Goal: Task Accomplishment & Management: Use online tool/utility

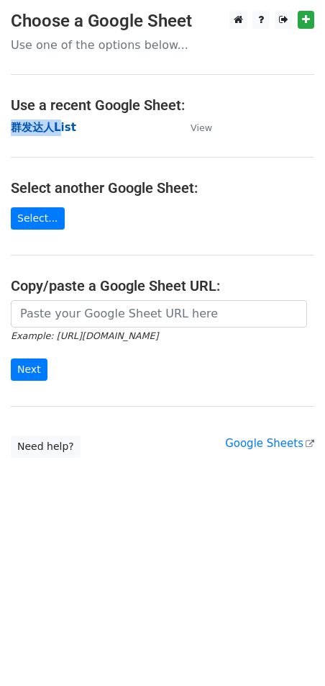
click at [69, 124] on strong "群发达人List" at bounding box center [43, 127] width 65 height 13
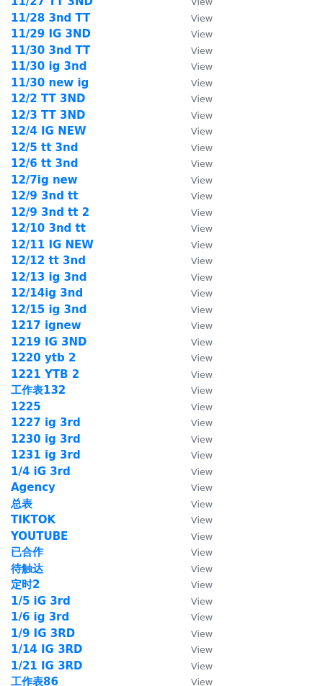
scroll to position [1904, 0]
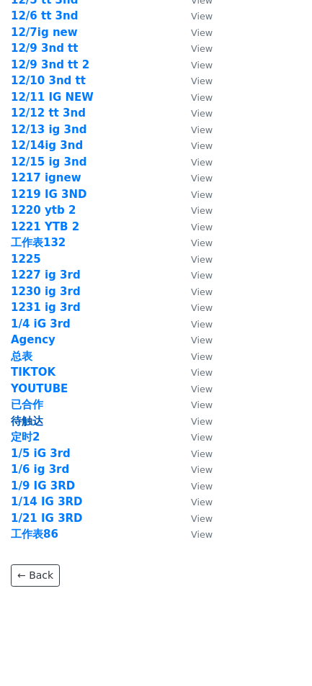
click at [32, 415] on strong "待触达" at bounding box center [27, 421] width 32 height 13
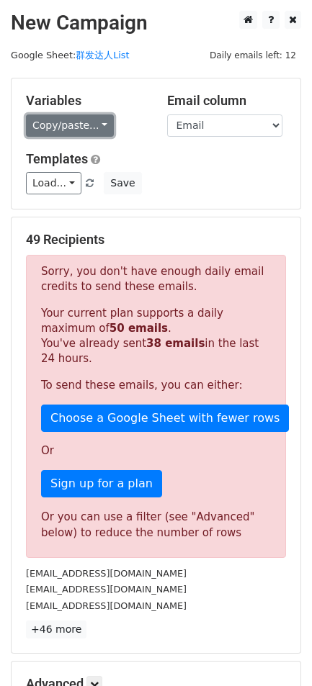
click at [56, 132] on link "Copy/paste..." at bounding box center [70, 125] width 88 height 22
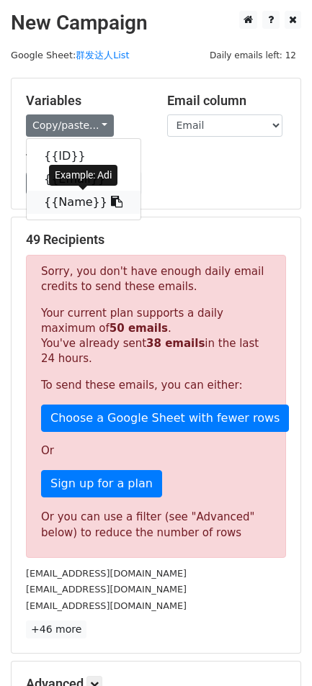
click at [82, 194] on link "{{Name}}" at bounding box center [84, 202] width 114 height 23
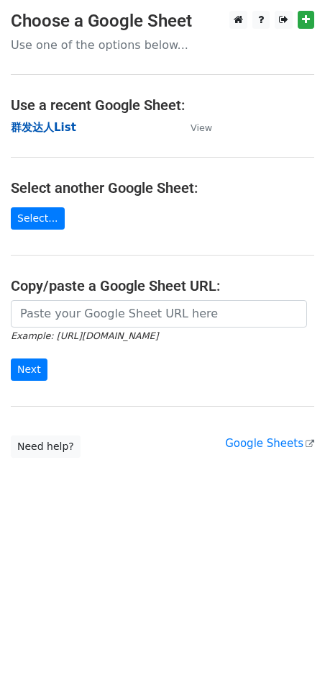
click at [50, 128] on strong "群发达人List" at bounding box center [43, 127] width 65 height 13
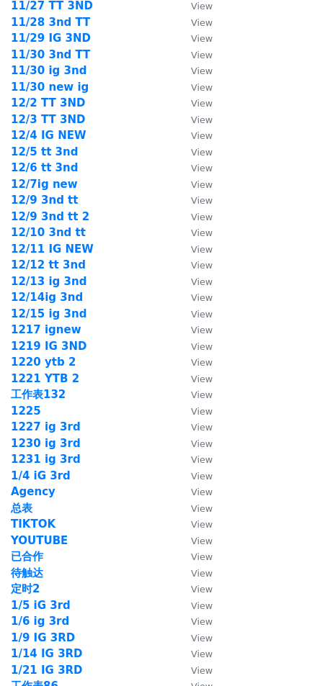
scroll to position [1759, 0]
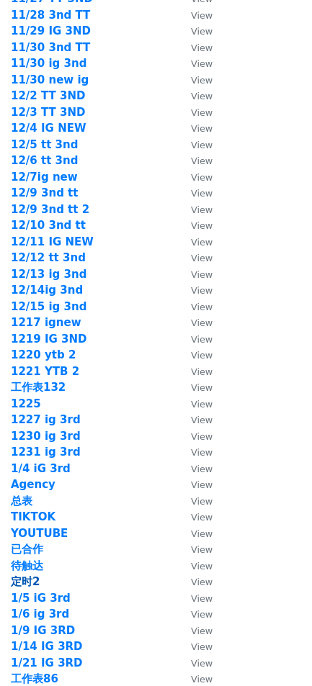
click at [33, 575] on strong "定时2" at bounding box center [25, 581] width 29 height 13
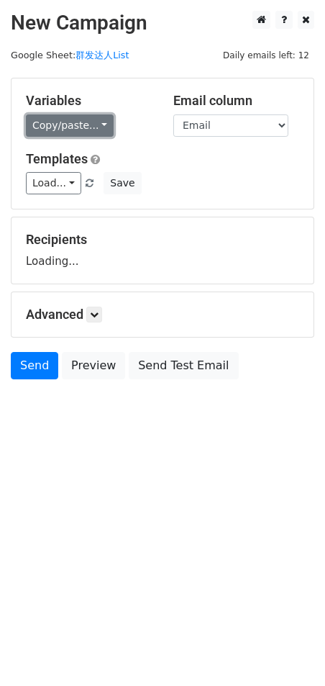
click at [76, 126] on link "Copy/paste..." at bounding box center [70, 125] width 88 height 22
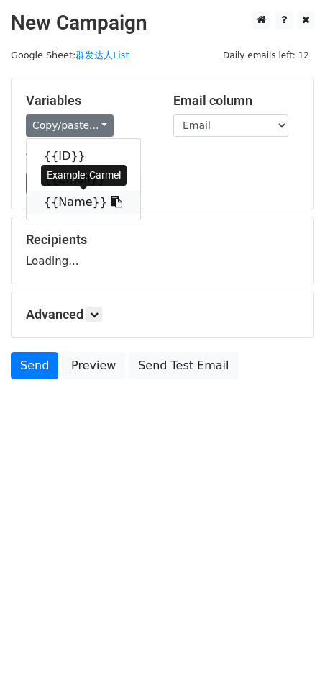
click at [70, 206] on link "{{Name}}" at bounding box center [84, 202] width 114 height 23
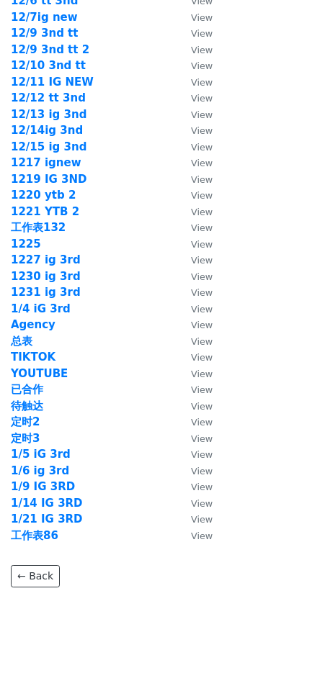
scroll to position [1919, 0]
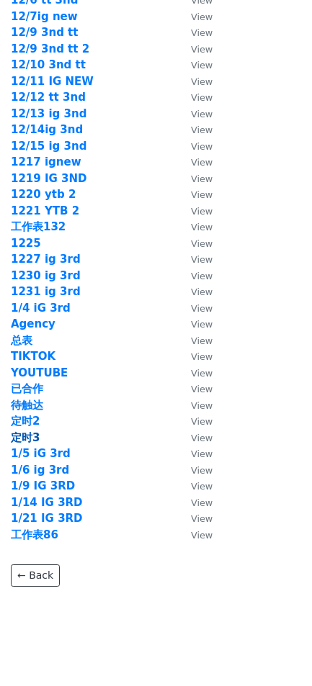
click at [32, 431] on strong "定时3" at bounding box center [25, 437] width 29 height 13
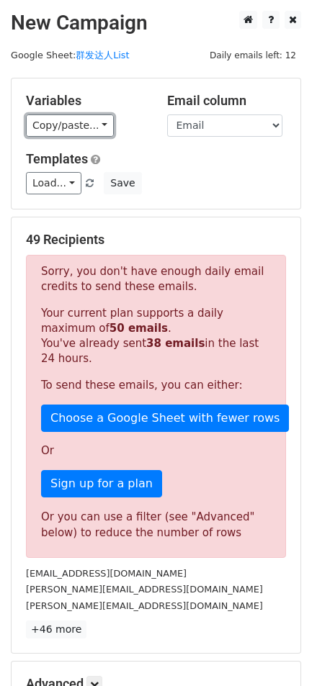
drag, startPoint x: 86, startPoint y: 123, endPoint x: 100, endPoint y: 155, distance: 34.5
click at [86, 123] on link "Copy/paste..." at bounding box center [70, 125] width 88 height 22
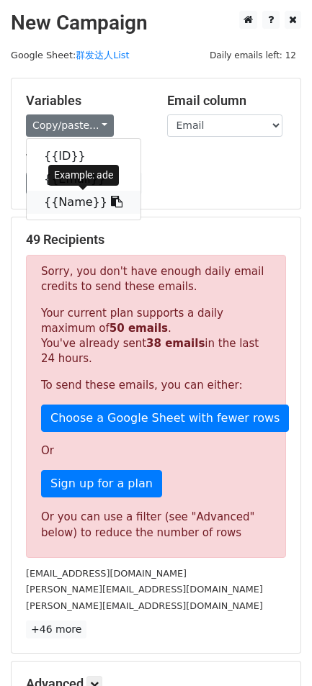
click at [107, 195] on span at bounding box center [114, 202] width 15 height 14
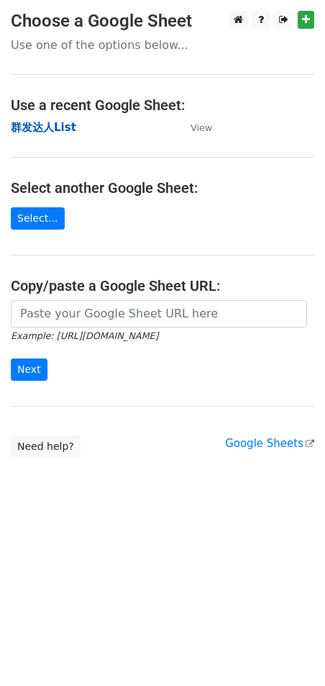
drag, startPoint x: 0, startPoint y: 0, endPoint x: 45, endPoint y: 125, distance: 132.9
click at [44, 125] on strong "群发达人List" at bounding box center [43, 127] width 65 height 13
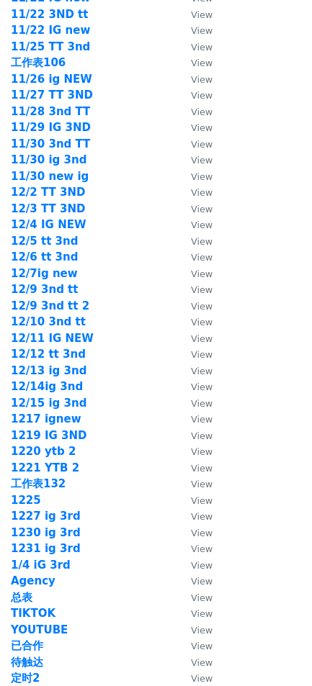
scroll to position [1937, 0]
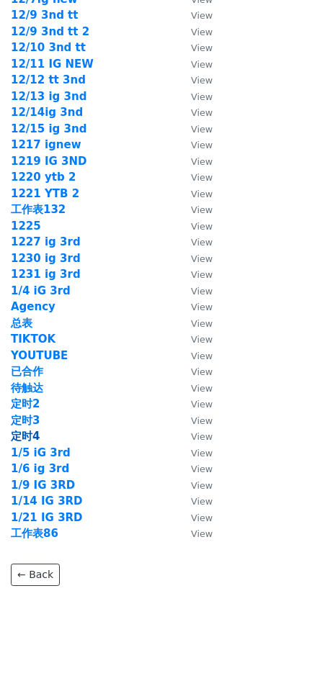
click at [35, 430] on strong "定时4" at bounding box center [25, 436] width 29 height 13
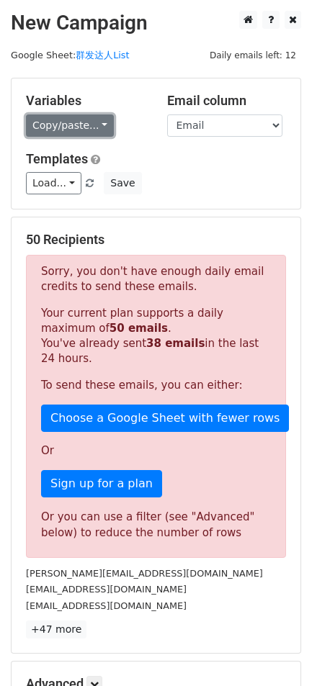
click at [63, 121] on link "Copy/paste..." at bounding box center [70, 125] width 88 height 22
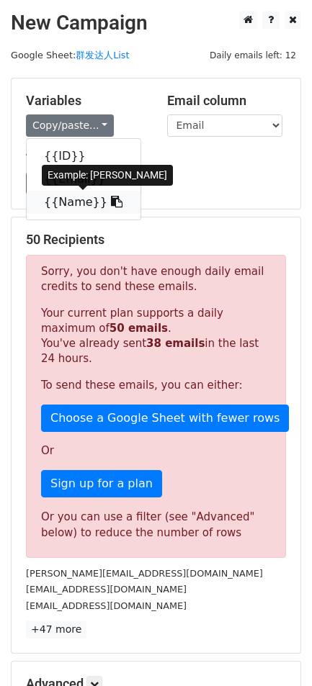
click at [111, 204] on icon at bounding box center [117, 202] width 12 height 12
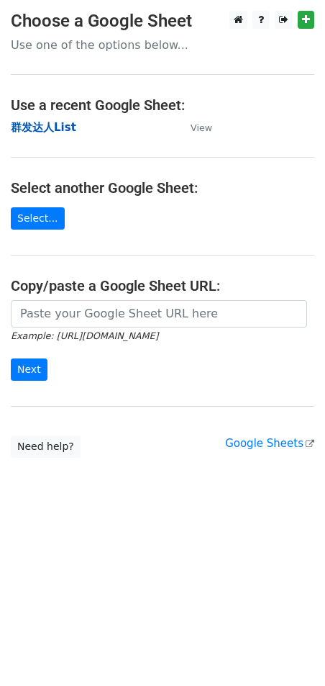
click at [35, 127] on strong "群发达人List" at bounding box center [43, 127] width 65 height 13
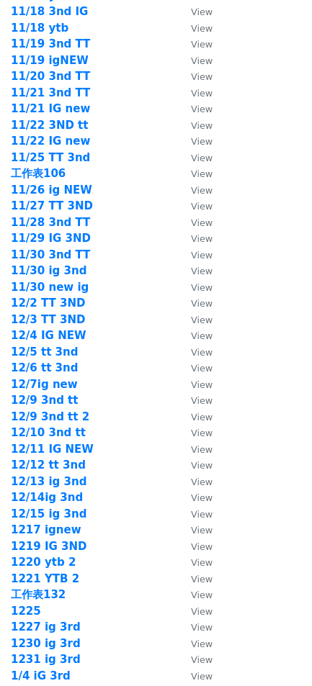
scroll to position [1919, 0]
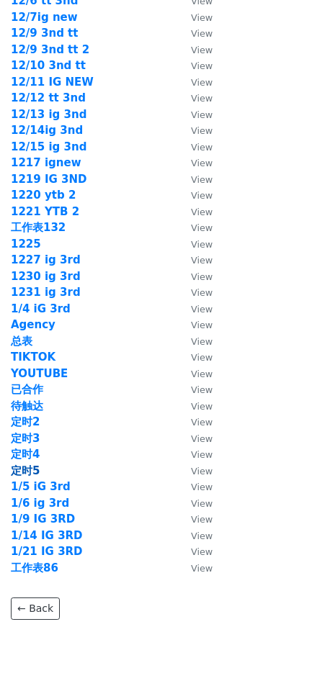
click at [30, 464] on strong "定时5" at bounding box center [25, 470] width 29 height 13
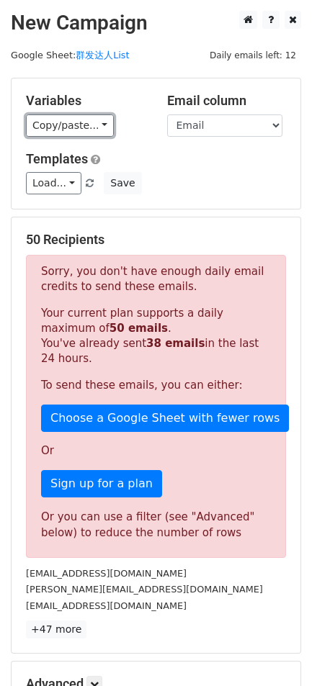
drag, startPoint x: 68, startPoint y: 130, endPoint x: 74, endPoint y: 143, distance: 14.5
click at [68, 130] on link "Copy/paste..." at bounding box center [70, 125] width 88 height 22
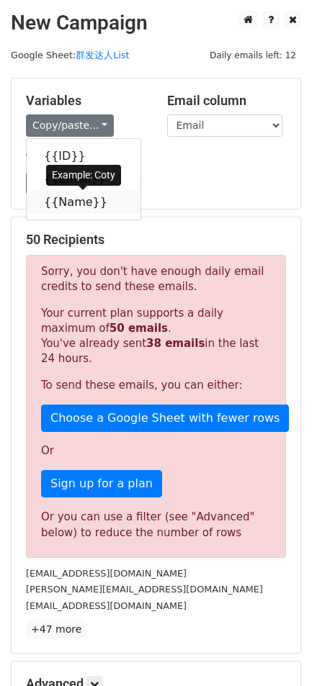
drag, startPoint x: 82, startPoint y: 209, endPoint x: 22, endPoint y: 210, distance: 60.5
click at [82, 209] on link "{{Name}}" at bounding box center [84, 202] width 114 height 23
